Goal: Task Accomplishment & Management: Use online tool/utility

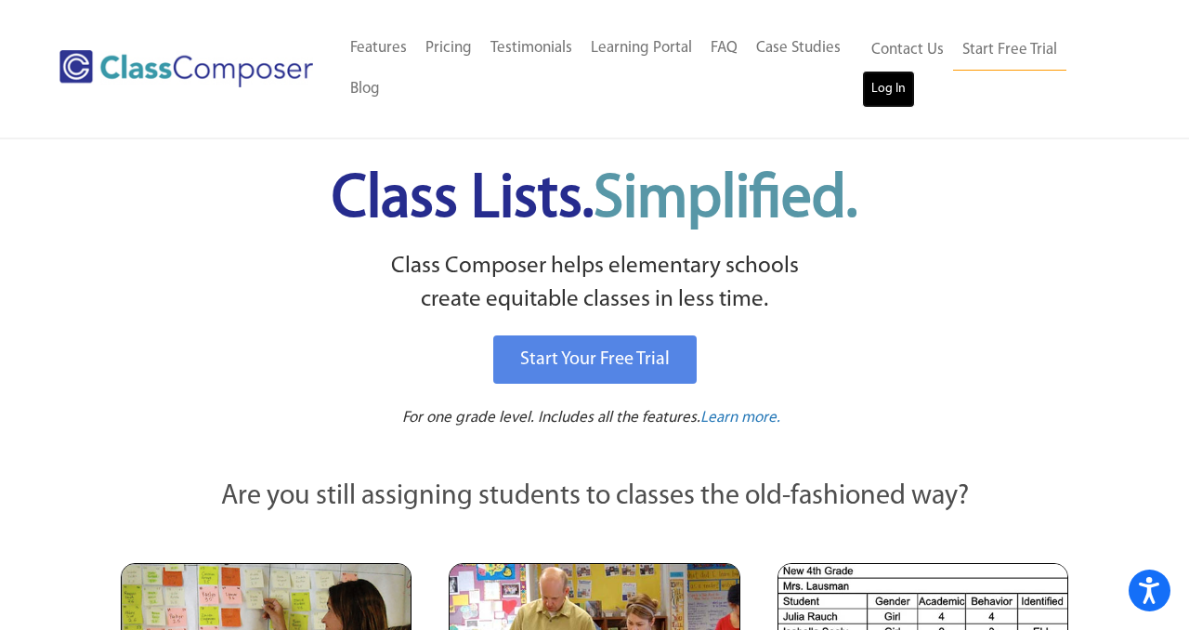
click at [896, 88] on link "Log In" at bounding box center [888, 89] width 53 height 37
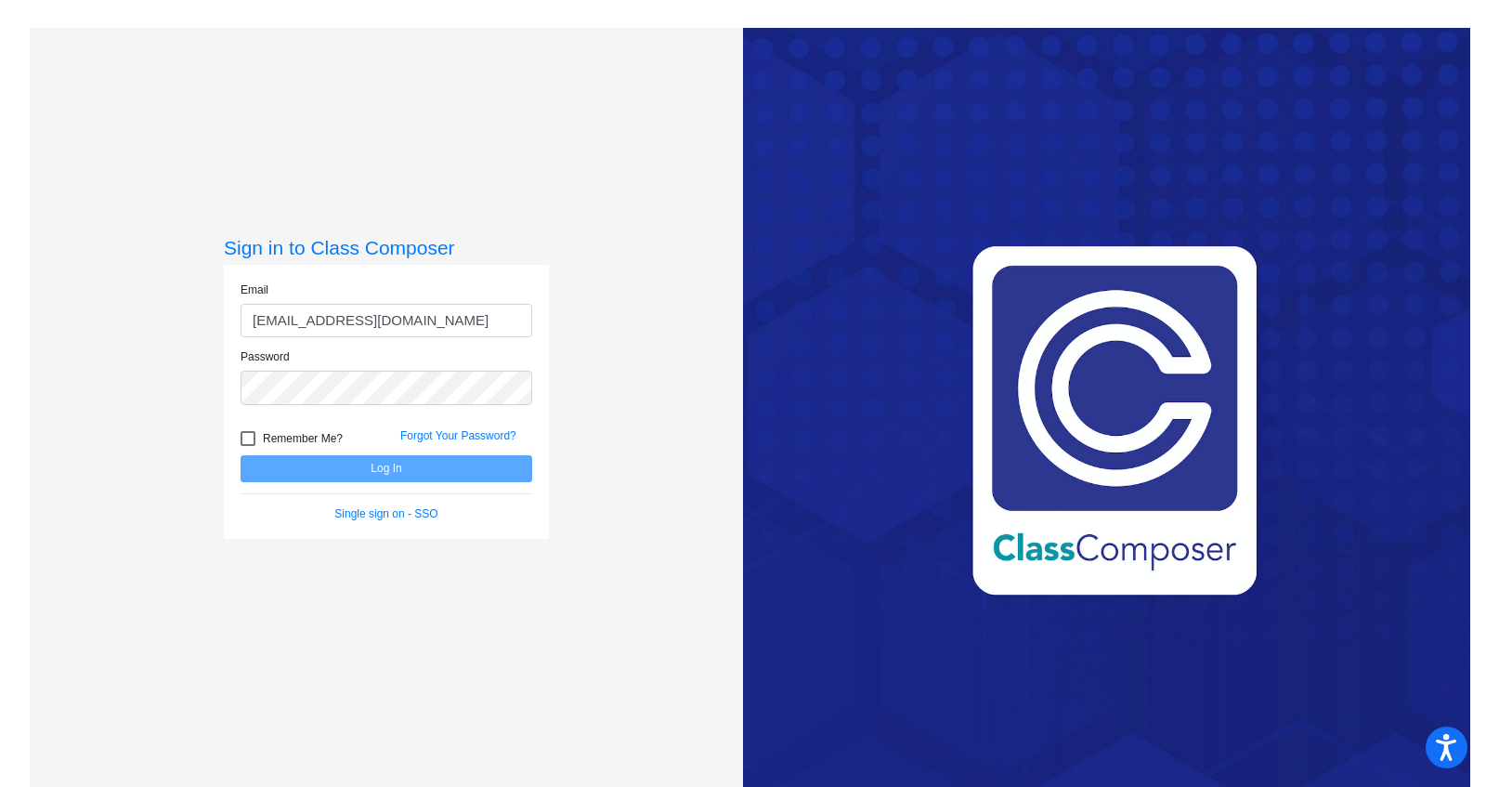
type input "[EMAIL_ADDRESS][DOMAIN_NAME]"
click at [244, 440] on div at bounding box center [248, 438] width 15 height 15
click at [247, 446] on input "Remember Me?" at bounding box center [247, 446] width 1 height 1
checkbox input "true"
click at [372, 465] on button "Log In" at bounding box center [387, 468] width 292 height 27
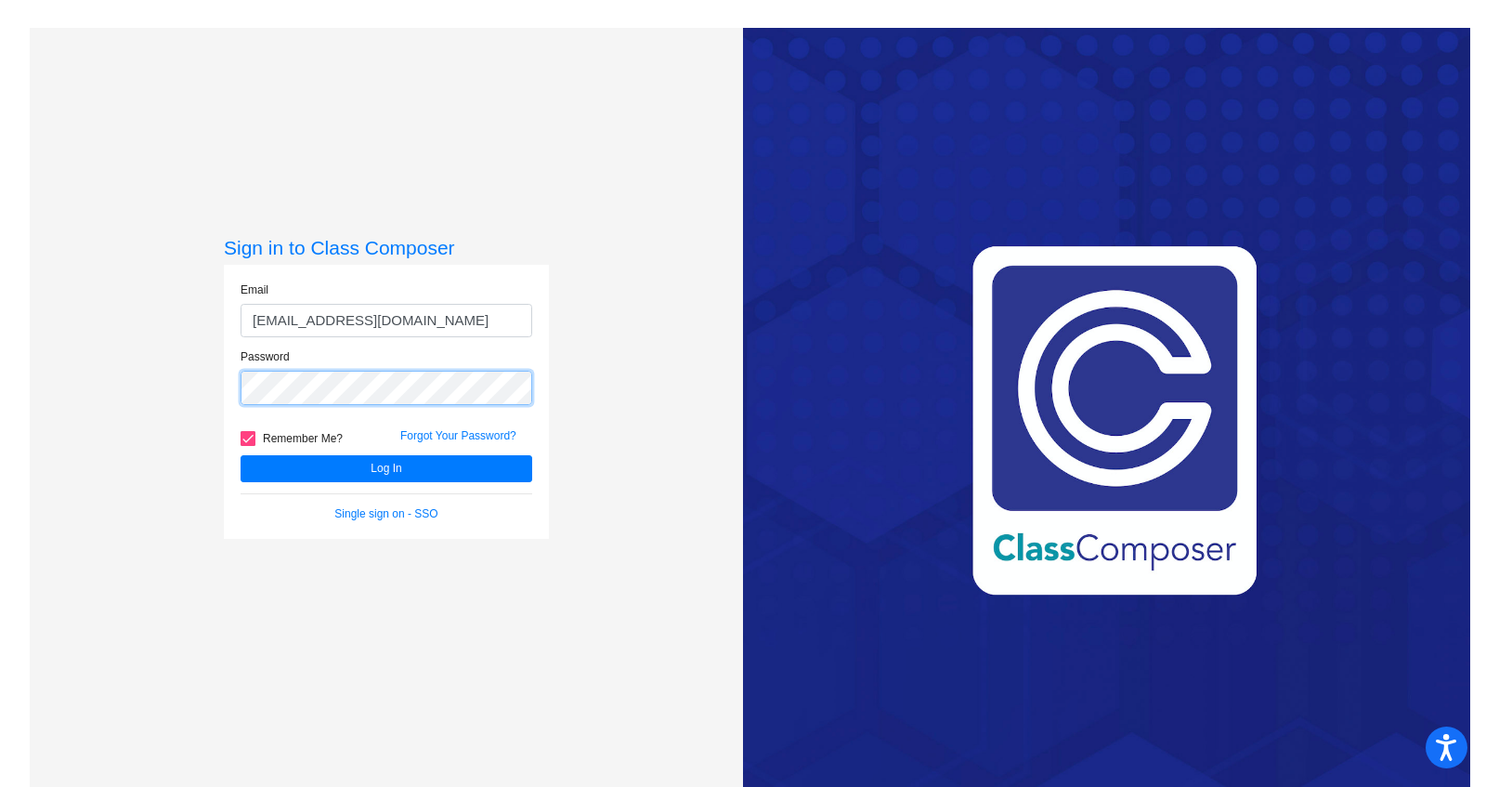
click at [190, 374] on div "Sign in to Class Composer Email [EMAIL_ADDRESS][DOMAIN_NAME] Password Remember …" at bounding box center [386, 421] width 713 height 787
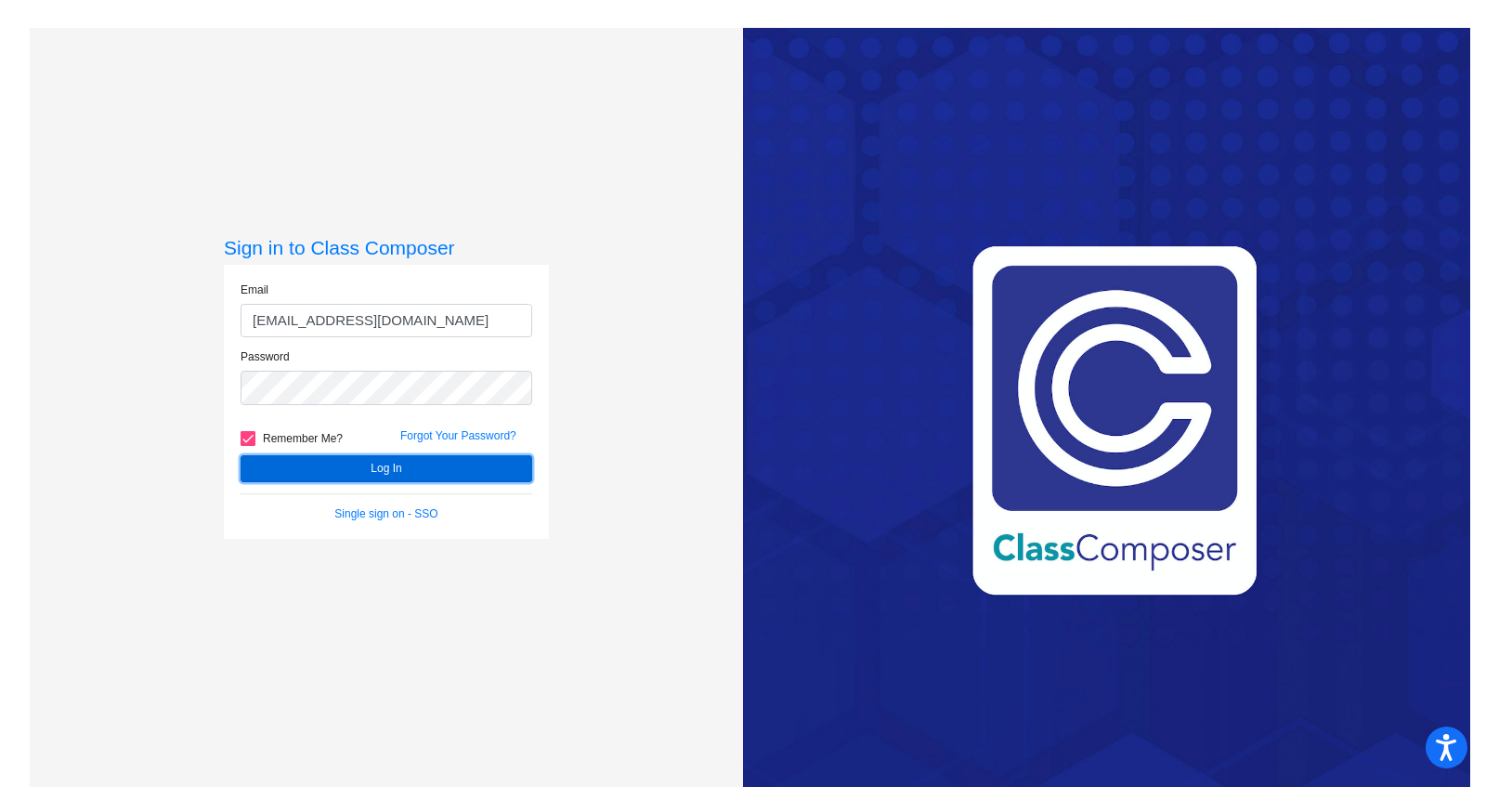
click at [356, 465] on button "Log In" at bounding box center [387, 468] width 292 height 27
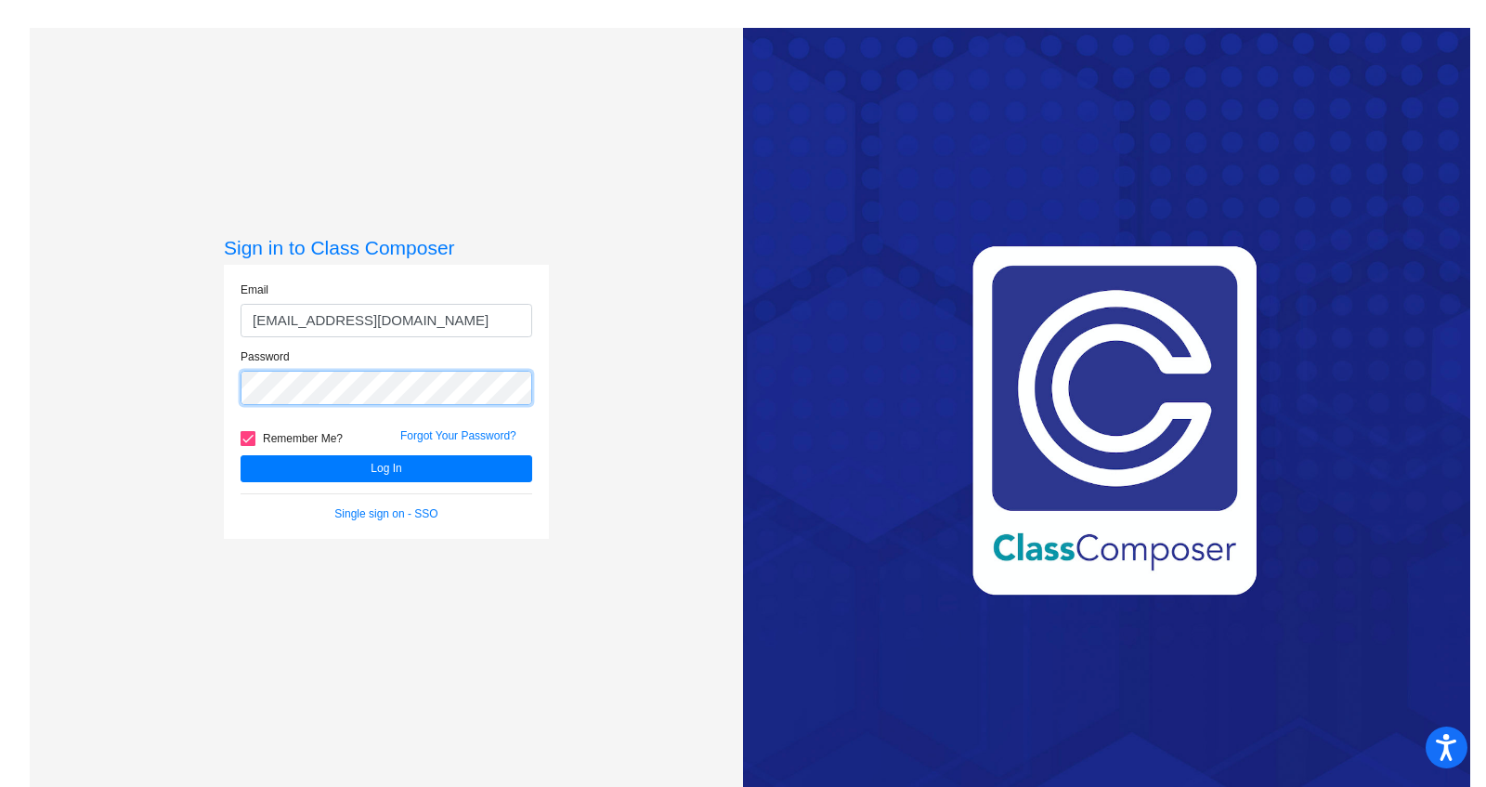
click at [209, 385] on div "Sign in to Class Composer Email [EMAIL_ADDRESS][DOMAIN_NAME] Password Remember …" at bounding box center [386, 421] width 713 height 787
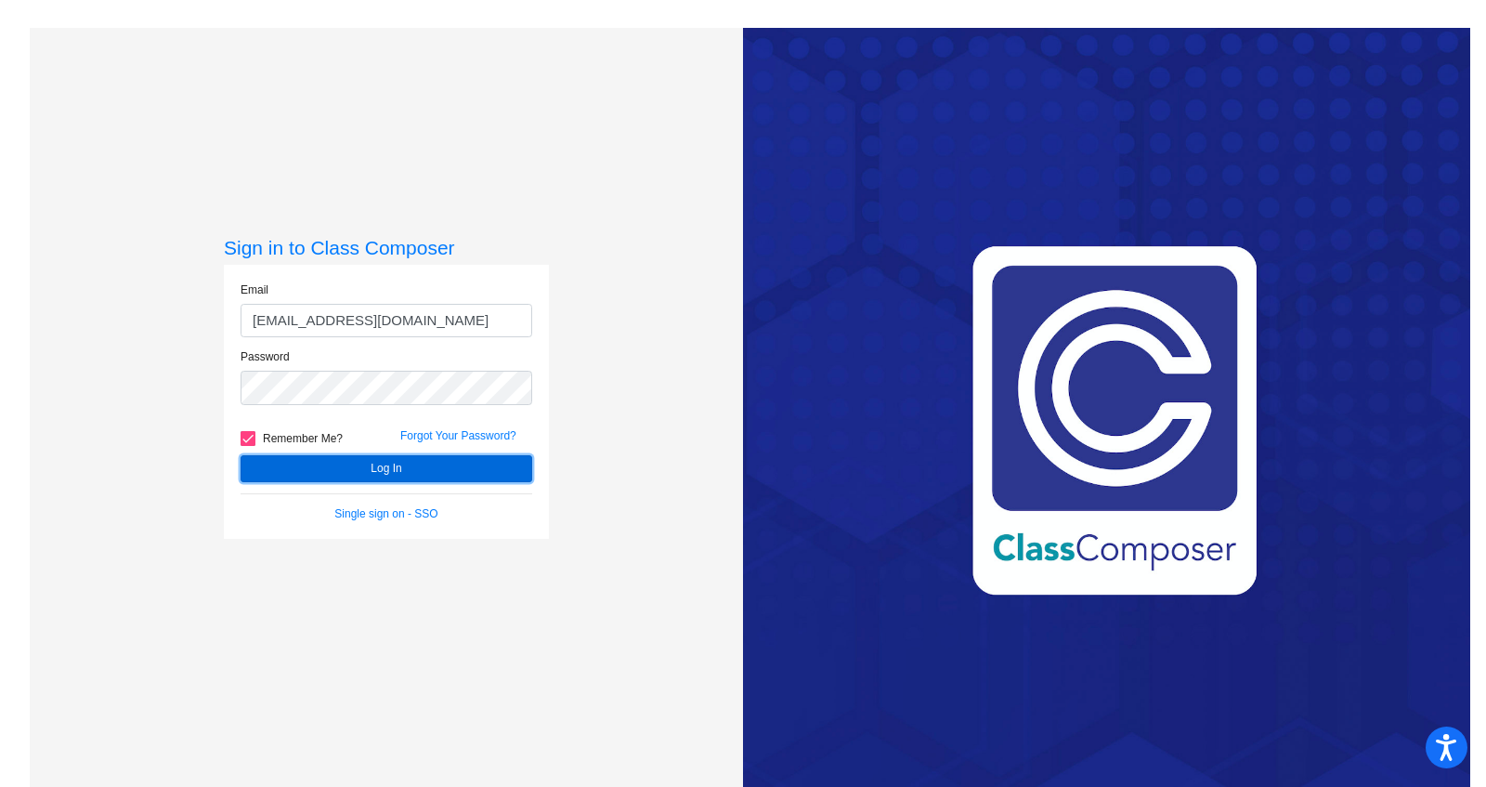
click at [414, 464] on button "Log In" at bounding box center [387, 468] width 292 height 27
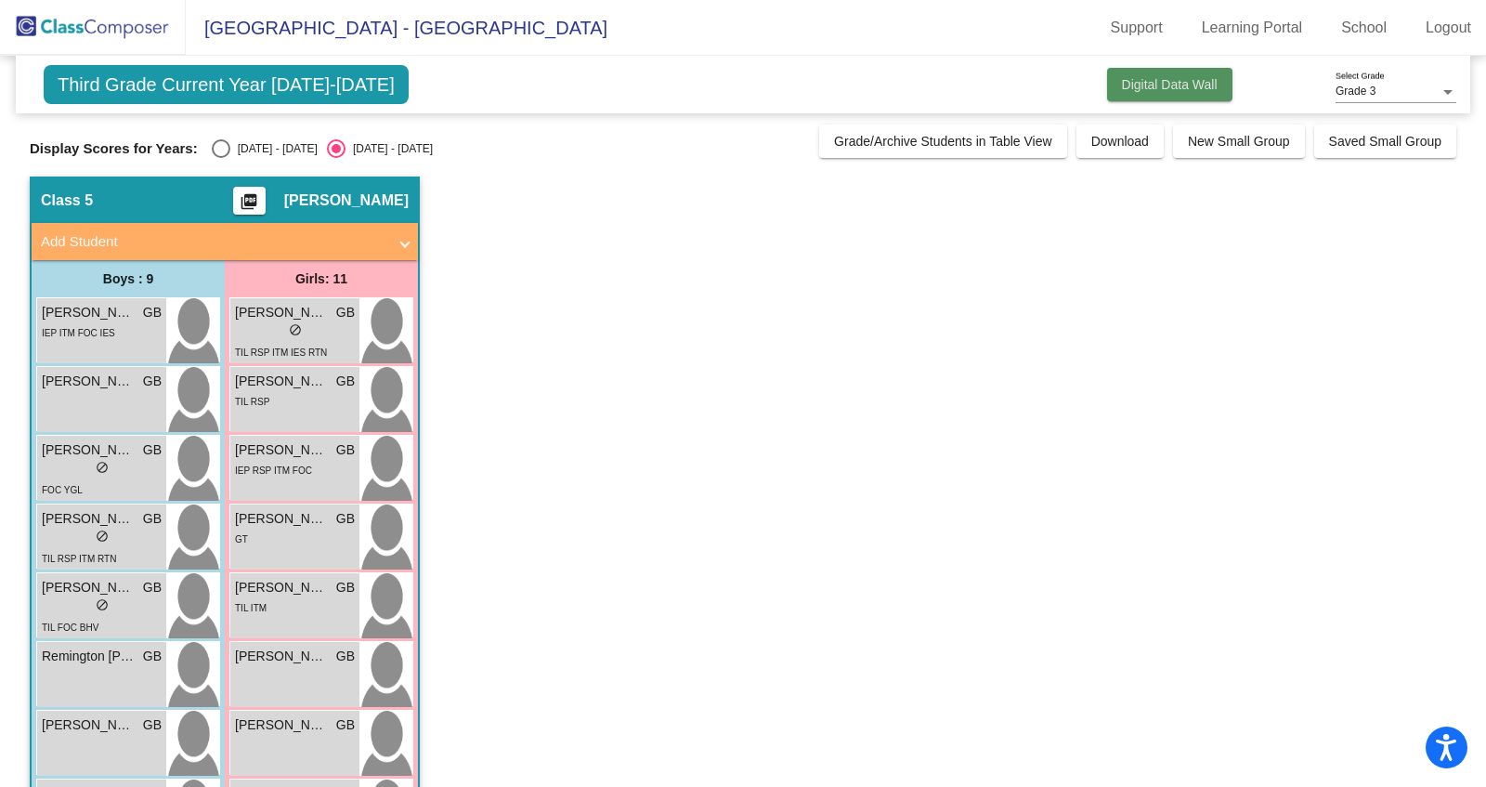
click at [1173, 85] on span "Digital Data Wall" at bounding box center [1170, 84] width 96 height 15
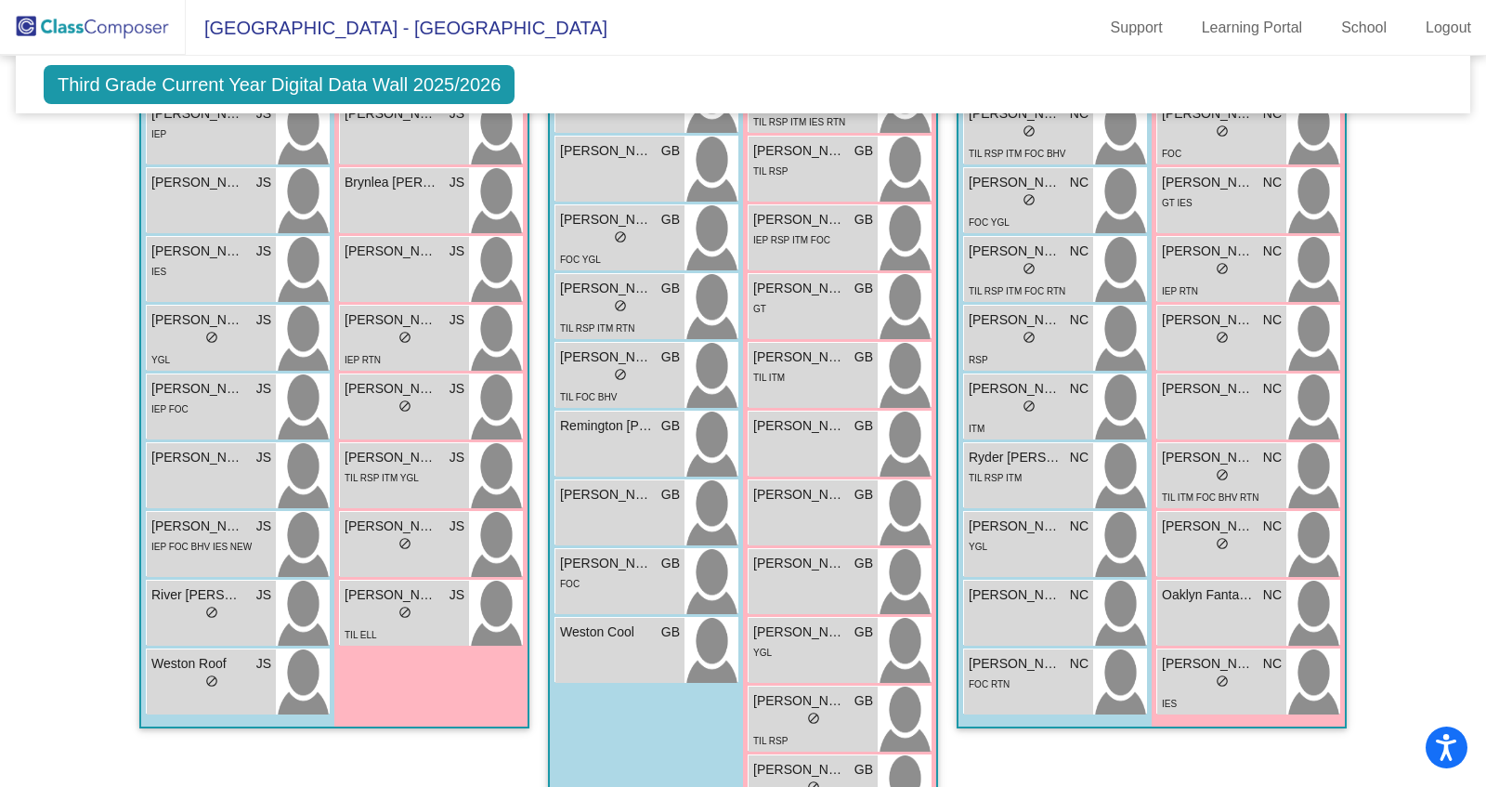
scroll to position [1519, 0]
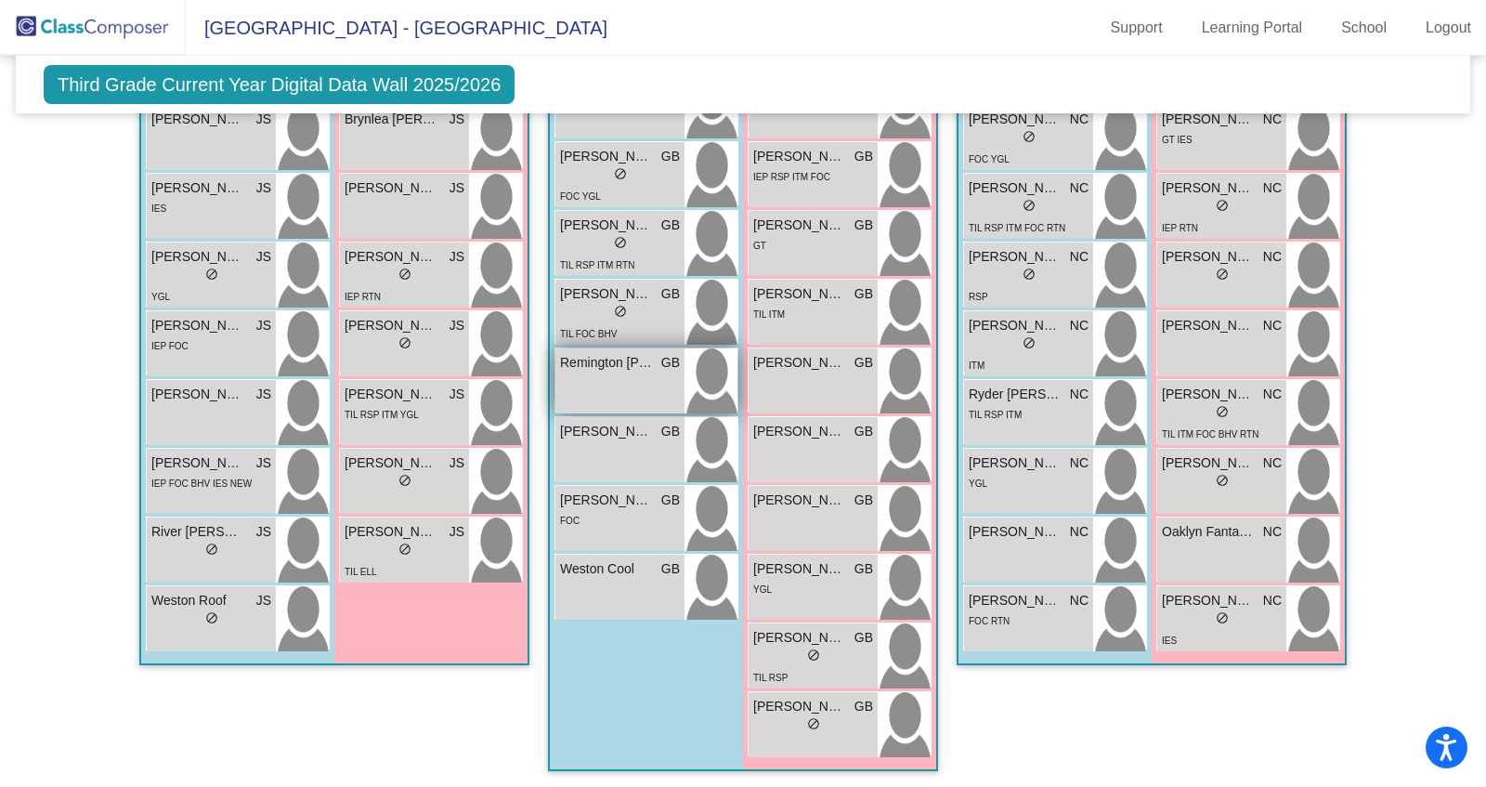
click at [625, 367] on span "Remington [PERSON_NAME]" at bounding box center [606, 363] width 93 height 20
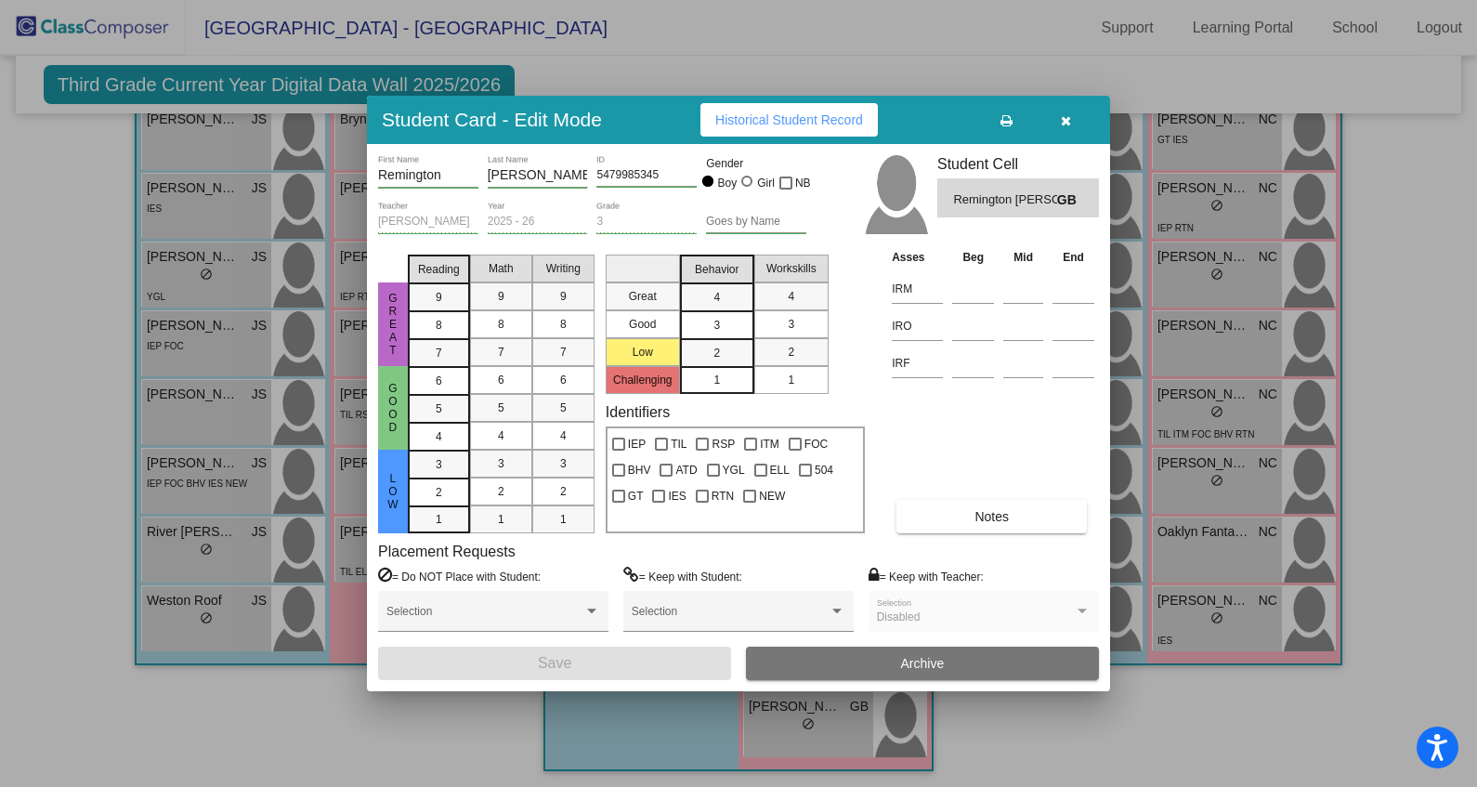
click at [1067, 124] on icon "button" at bounding box center [1066, 120] width 10 height 13
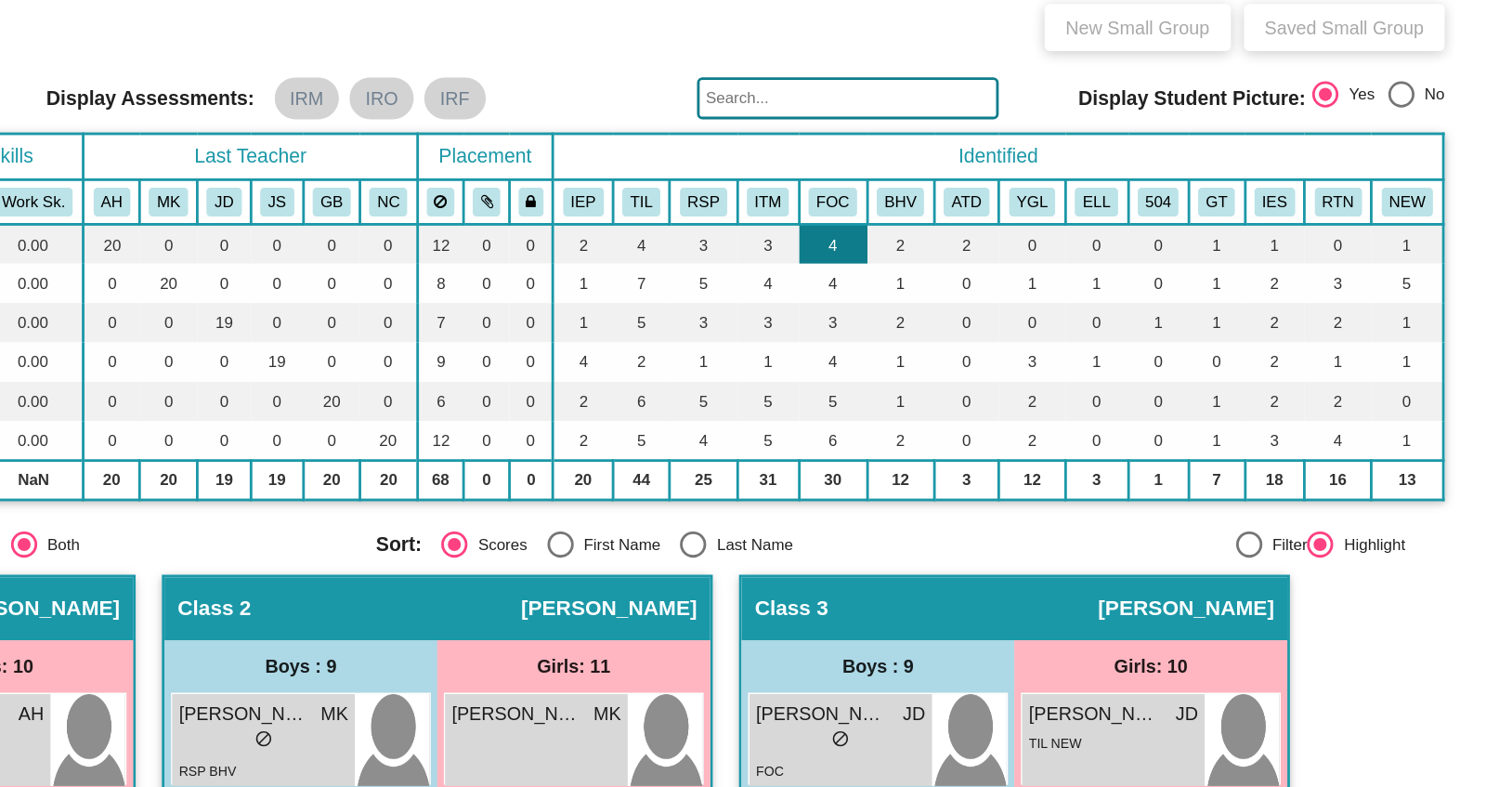
scroll to position [0, 0]
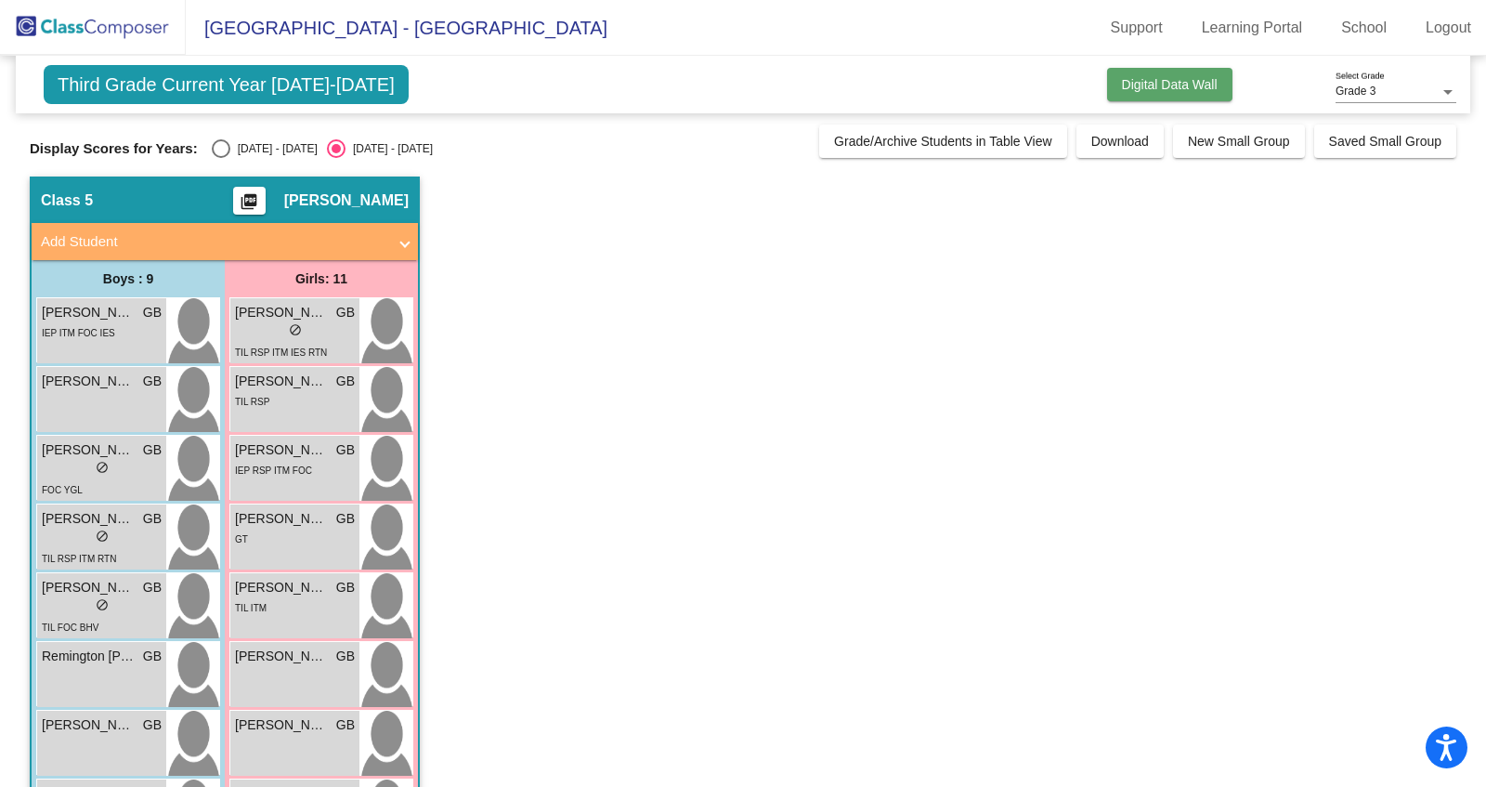
click at [1172, 83] on span "Digital Data Wall" at bounding box center [1170, 84] width 96 height 15
